Goal: Task Accomplishment & Management: Manage account settings

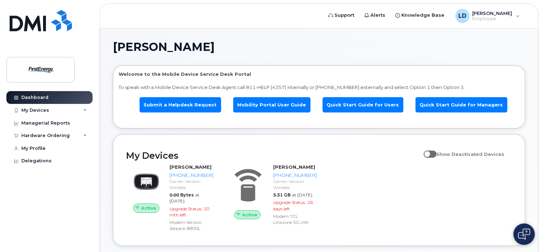
click at [435, 153] on span at bounding box center [430, 154] width 13 height 7
click at [430, 153] on input "Show Deactivated Devices" at bounding box center [427, 151] width 6 height 6
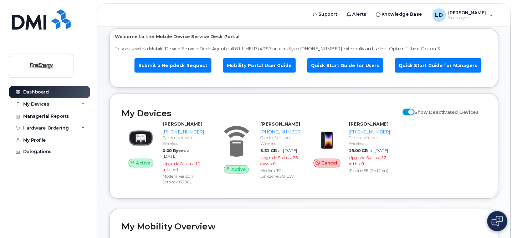
scroll to position [71, 0]
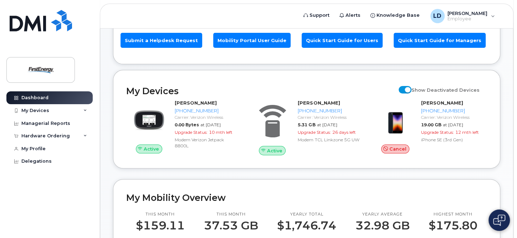
click at [411, 86] on span at bounding box center [404, 89] width 13 height 7
click at [404, 83] on input "Show Deactivated Devices" at bounding box center [401, 86] width 6 height 6
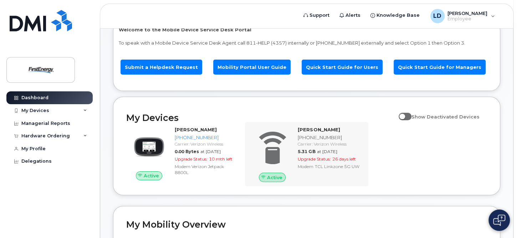
scroll to position [36, 0]
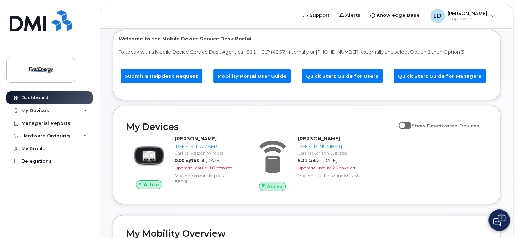
click at [407, 121] on span at bounding box center [404, 124] width 13 height 7
click at [404, 119] on input "Show Deactivated Devices" at bounding box center [401, 122] width 6 height 6
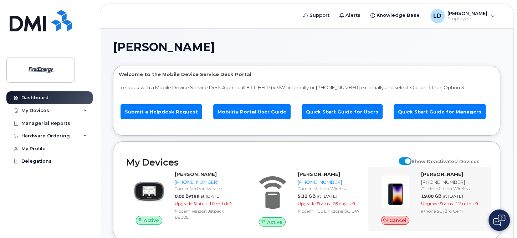
scroll to position [0, 0]
click at [411, 157] on span at bounding box center [404, 160] width 13 height 7
click at [404, 154] on input "Show Deactivated Devices" at bounding box center [401, 157] width 6 height 6
checkbox input "false"
